Goal: Information Seeking & Learning: Learn about a topic

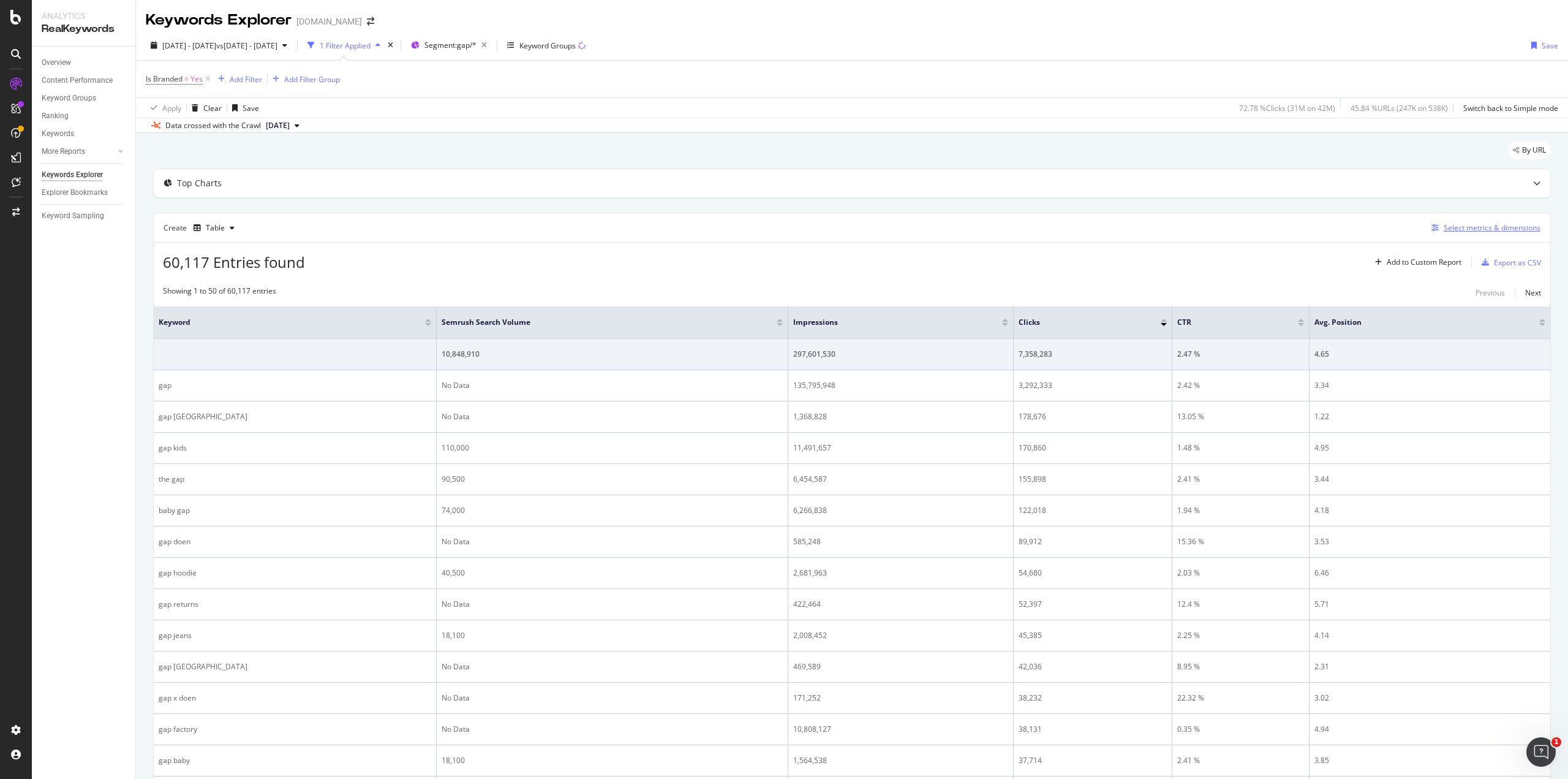
click at [1431, 230] on icon "button" at bounding box center [1434, 227] width 7 height 7
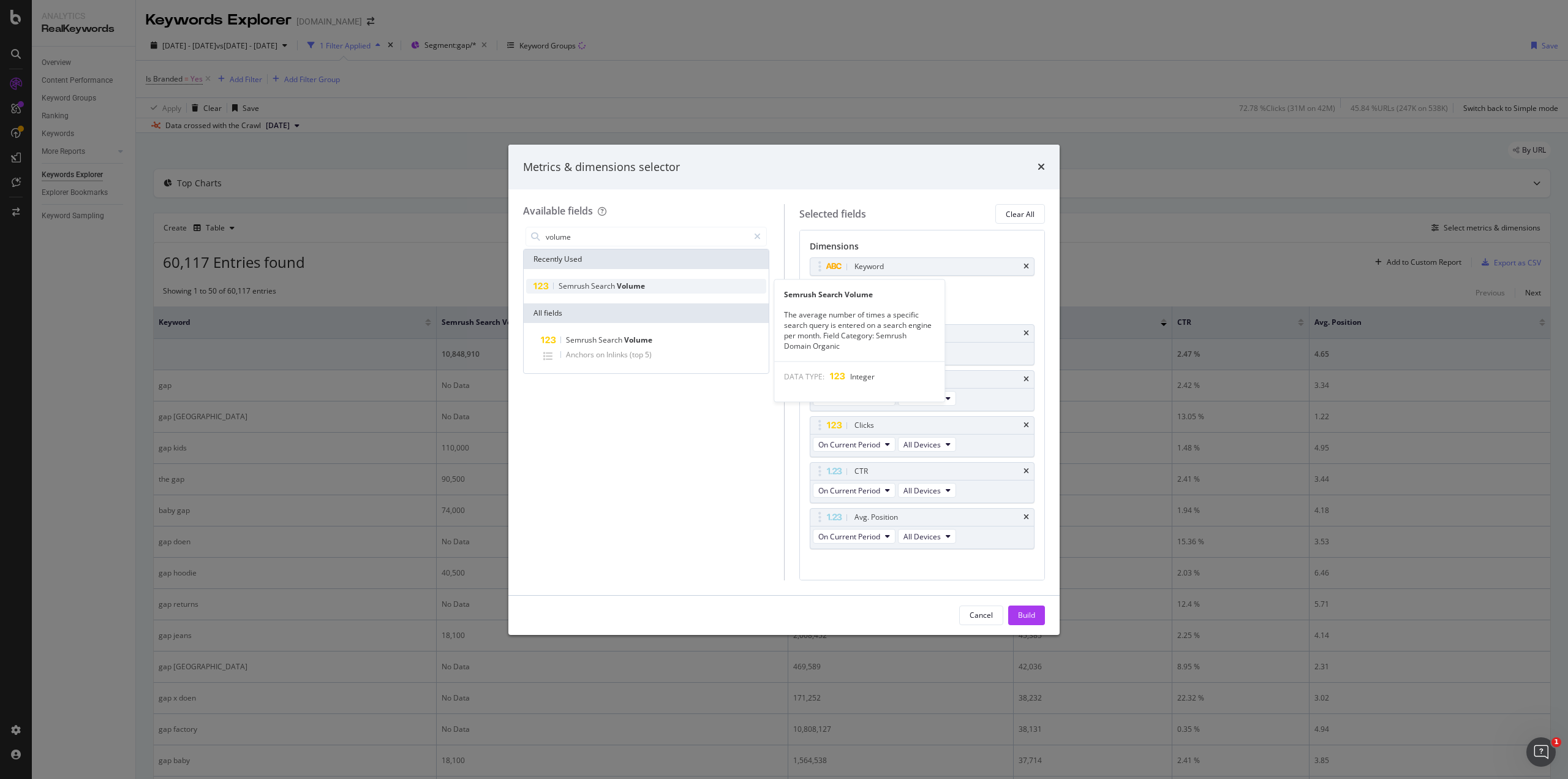
type input "volume"
click at [606, 280] on div "Semrush Search Volume" at bounding box center [646, 286] width 240 height 15
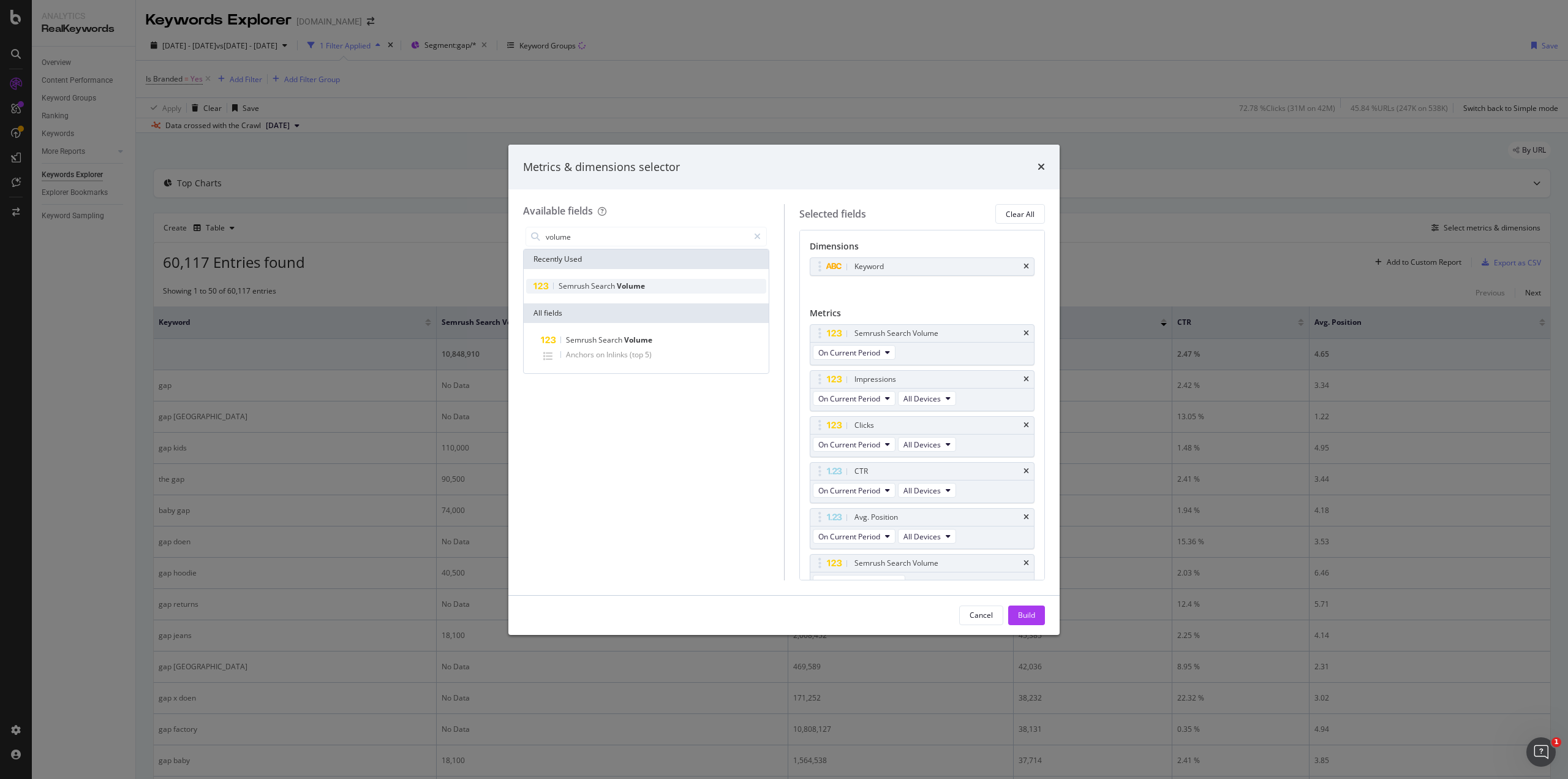
scroll to position [12, 0]
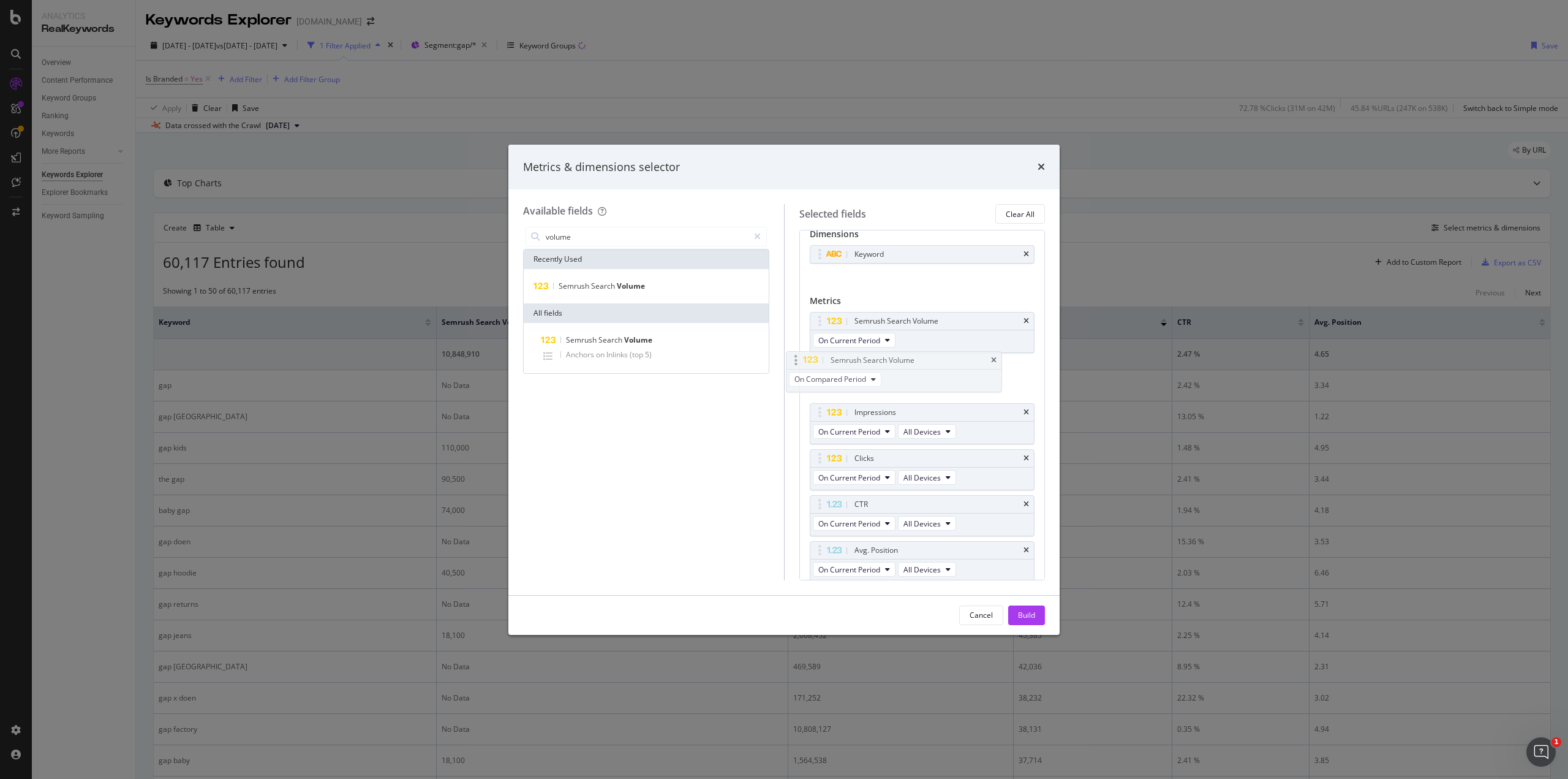
drag, startPoint x: 955, startPoint y: 545, endPoint x: 937, endPoint y: 357, distance: 188.9
click at [937, 357] on body "Analytics RealKeywords Overview Content Performance Keyword Groups Ranking Keyw…" at bounding box center [784, 390] width 1568 height 779
click at [895, 384] on icon "modal" at bounding box center [897, 386] width 5 height 7
click at [860, 429] on span "On Compared Period" at bounding box center [859, 430] width 72 height 11
click at [851, 425] on span "On Compared Period" at bounding box center [859, 430] width 72 height 11
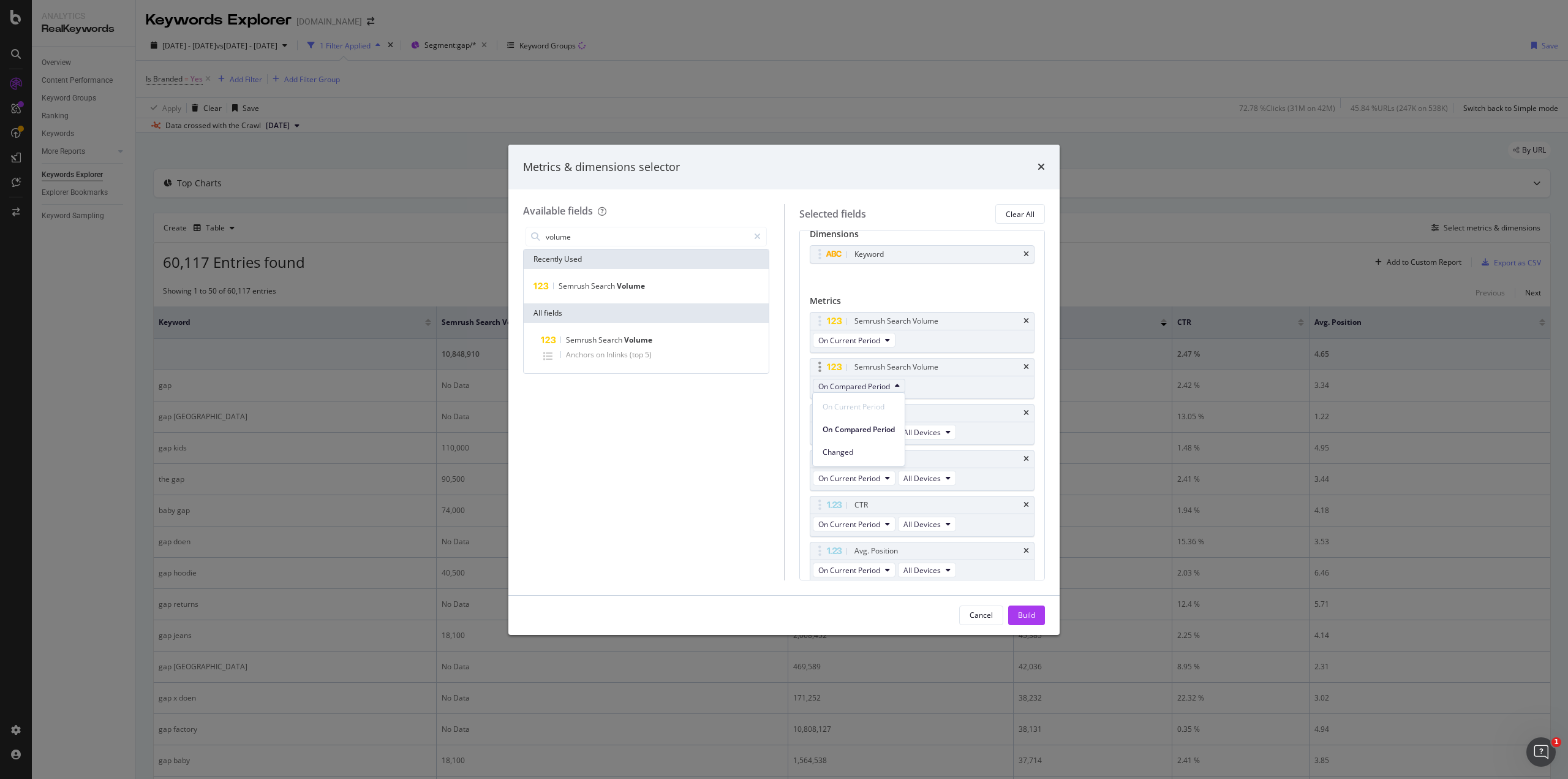
click at [901, 379] on button "On Compared Period" at bounding box center [859, 386] width 92 height 15
click at [594, 286] on span "Search" at bounding box center [604, 286] width 26 height 10
drag, startPoint x: 871, startPoint y: 555, endPoint x: 869, endPoint y: 367, distance: 188.0
click at [869, 367] on body "Analytics RealKeywords Overview Content Performance Keyword Groups Ranking Keyw…" at bounding box center [784, 390] width 1568 height 779
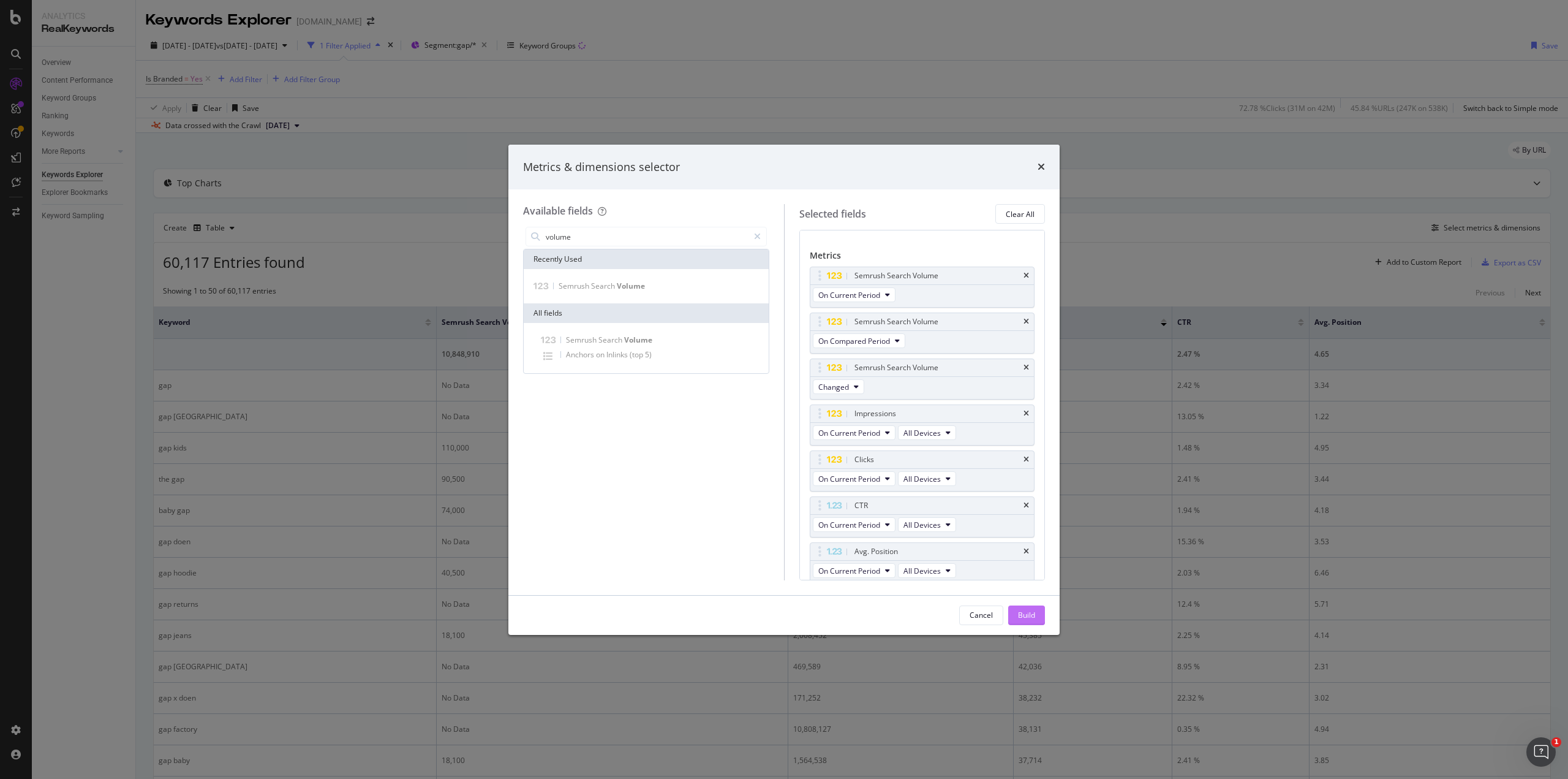
click at [1028, 619] on div "Build" at bounding box center [1026, 615] width 17 height 10
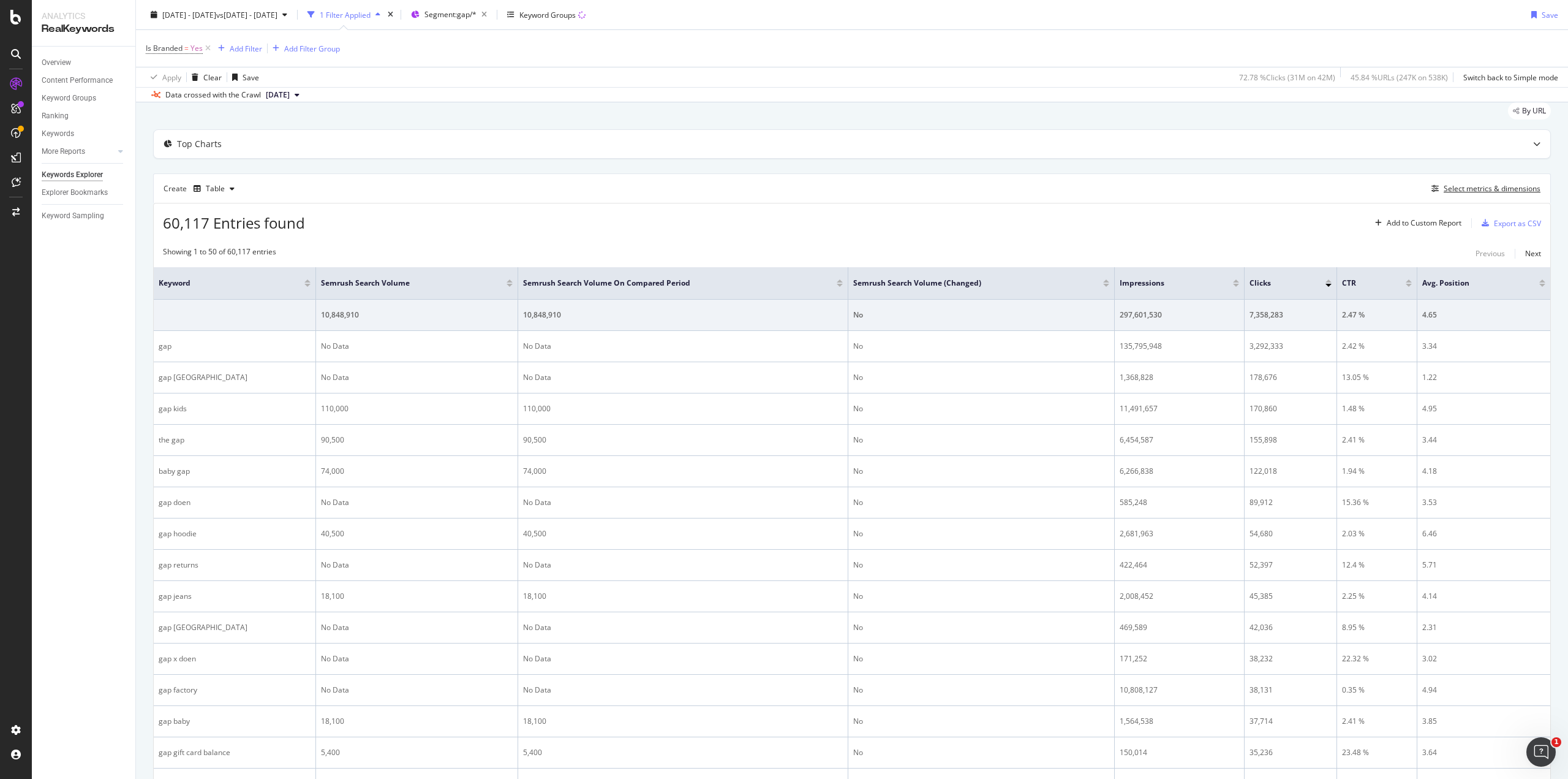
scroll to position [36, 0]
click at [950, 285] on span "Semrush Search Volume (Changed)" at bounding box center [969, 286] width 232 height 11
click at [1103, 287] on div at bounding box center [1106, 289] width 6 height 3
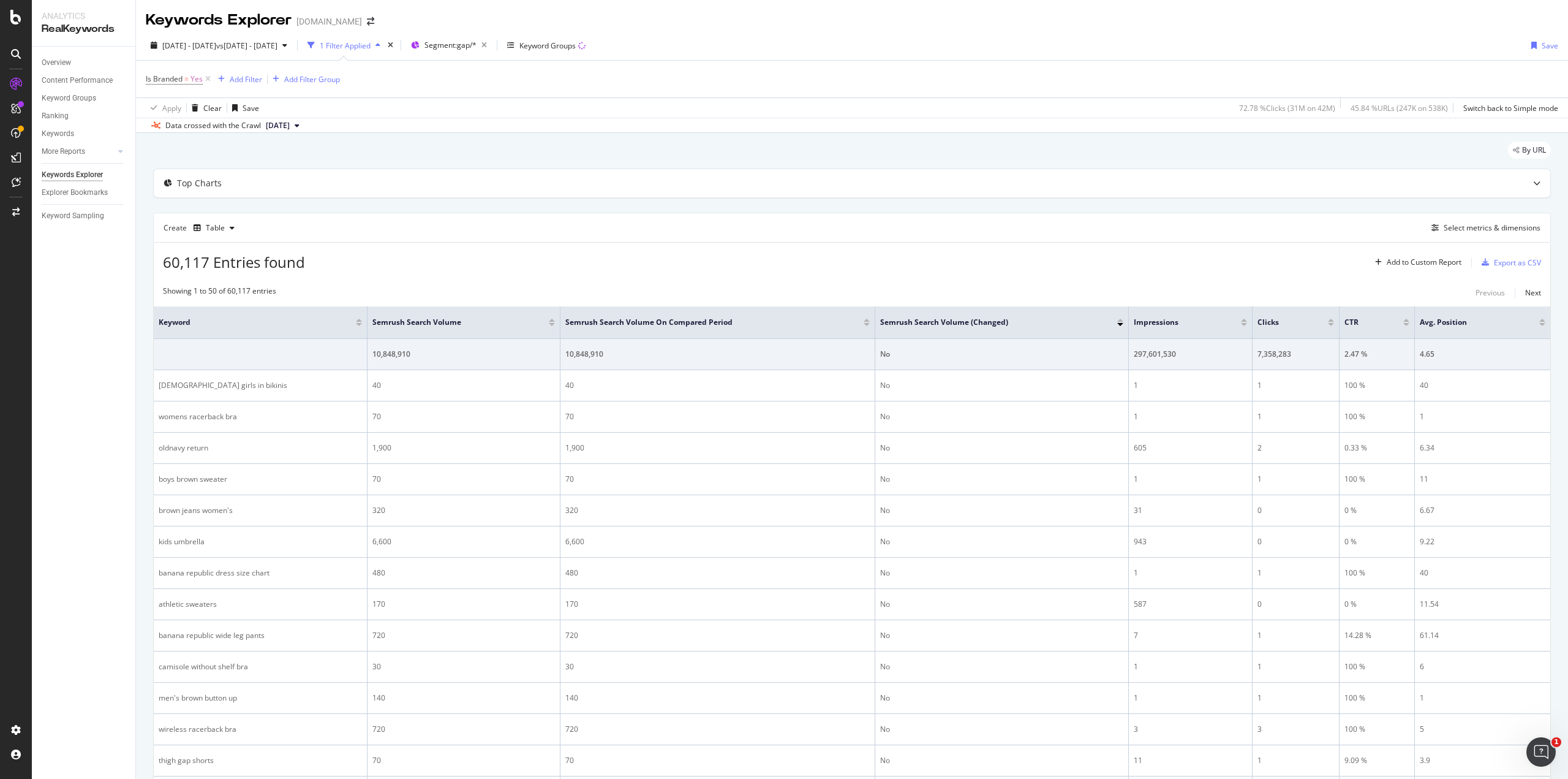
click at [1118, 319] on div at bounding box center [1119, 320] width 6 height 3
click at [476, 48] on span "Segment: gap/*" at bounding box center [450, 45] width 52 height 10
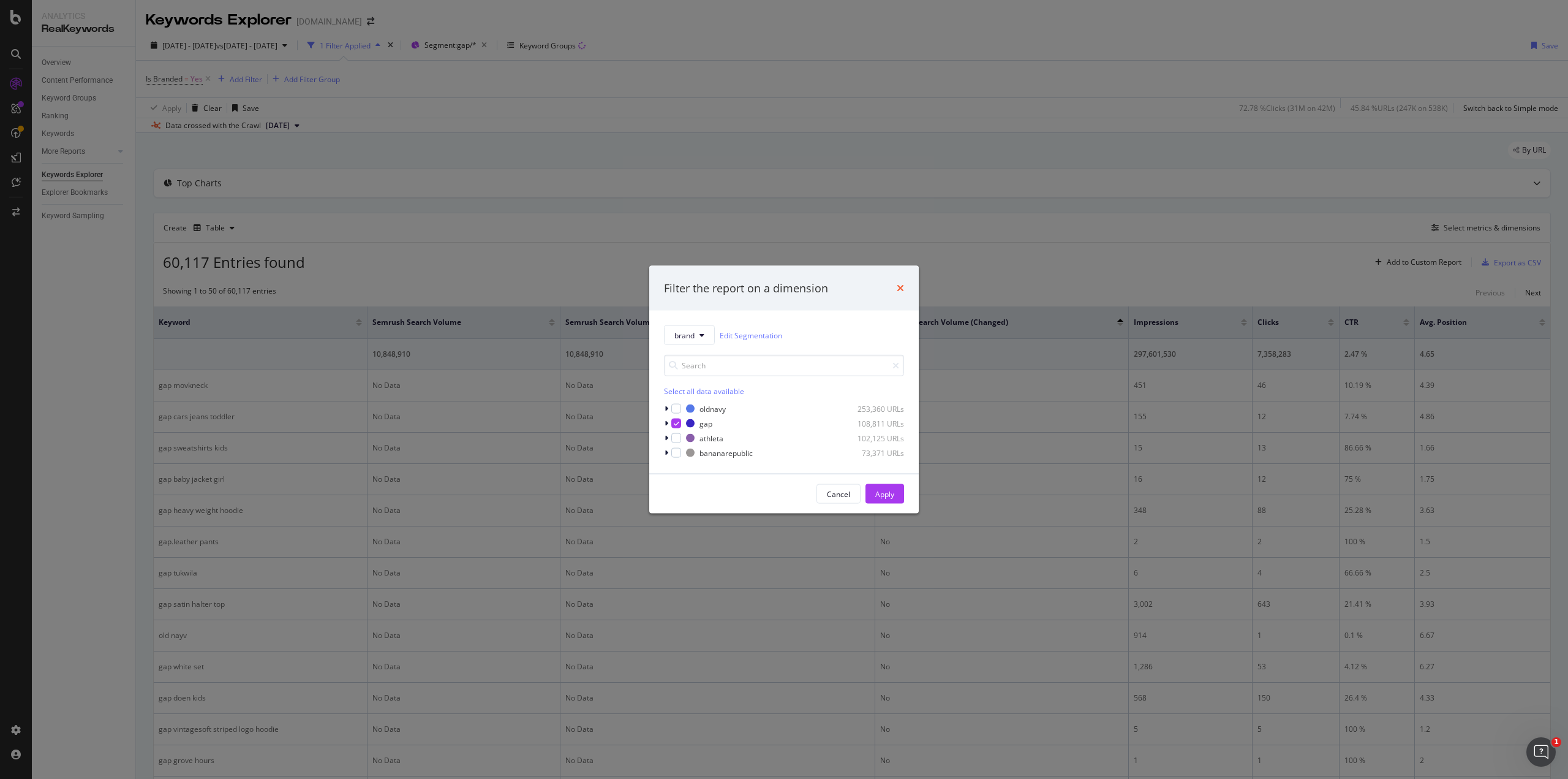
click at [897, 290] on icon "times" at bounding box center [900, 287] width 7 height 10
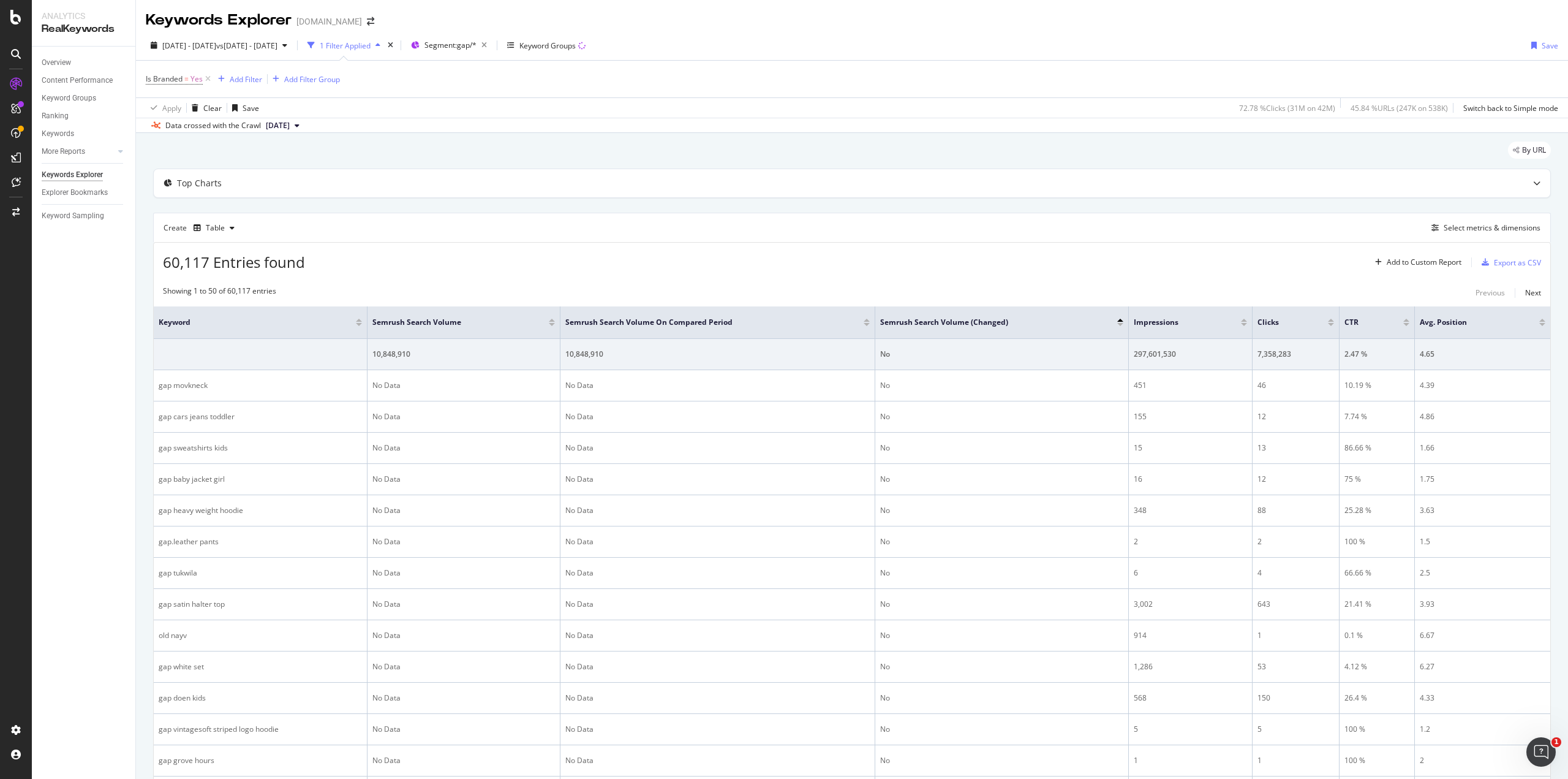
click at [1243, 324] on div at bounding box center [1243, 324] width 6 height 3
